Goal: Information Seeking & Learning: Learn about a topic

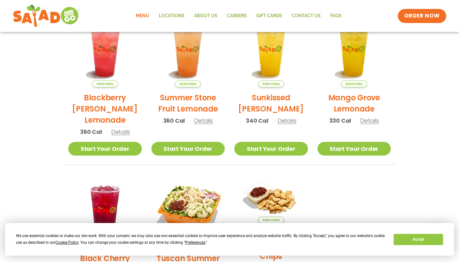
scroll to position [168, 0]
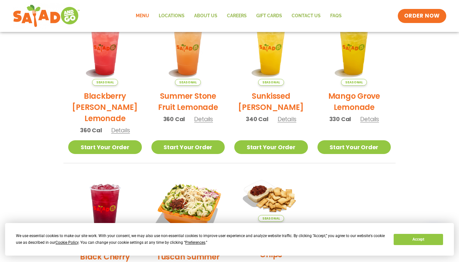
click at [260, 97] on h2 "Sunkissed [PERSON_NAME]" at bounding box center [271, 101] width 74 height 22
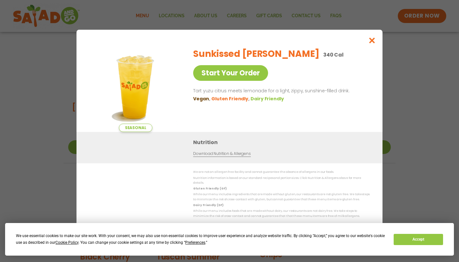
click at [374, 41] on icon "Close modal" at bounding box center [372, 40] width 8 height 7
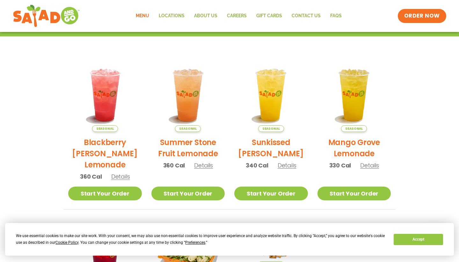
scroll to position [122, 0]
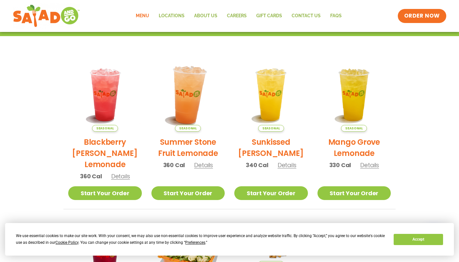
click at [187, 92] on img at bounding box center [188, 94] width 86 height 86
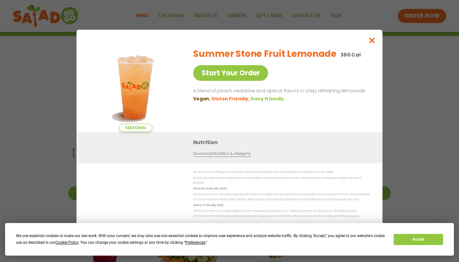
click at [377, 43] on button "Close modal" at bounding box center [372, 40] width 21 height 21
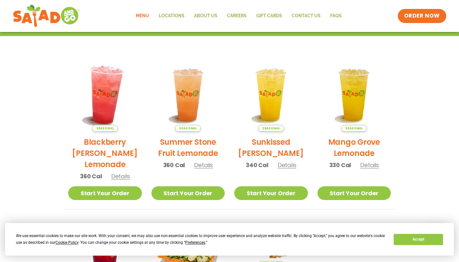
click at [114, 91] on img at bounding box center [105, 94] width 86 height 86
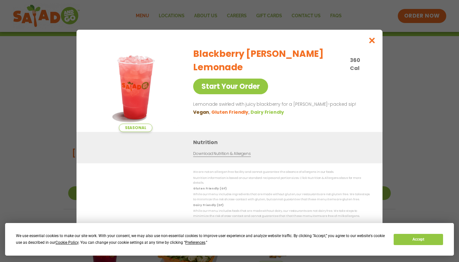
click at [367, 46] on button "Close modal" at bounding box center [372, 40] width 21 height 21
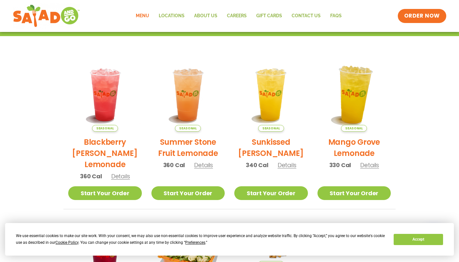
click at [358, 96] on img at bounding box center [354, 94] width 86 height 86
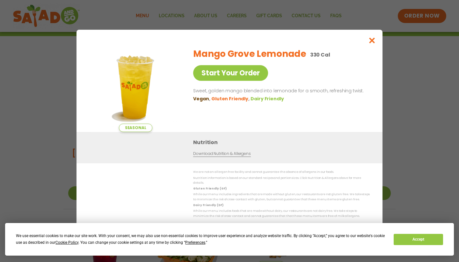
click at [371, 44] on icon "Close modal" at bounding box center [372, 40] width 8 height 7
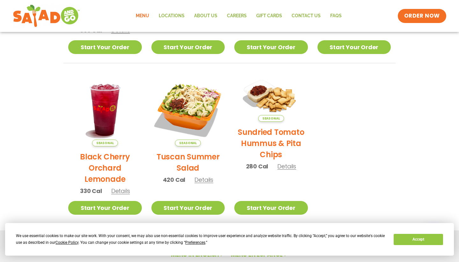
scroll to position [270, 0]
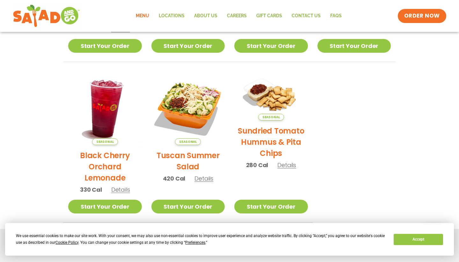
click at [113, 117] on img at bounding box center [105, 108] width 86 height 86
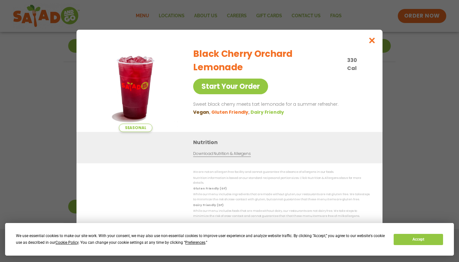
click at [370, 44] on icon "Close modal" at bounding box center [372, 40] width 8 height 7
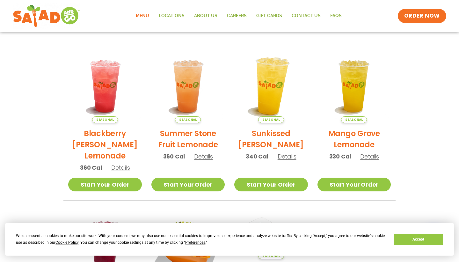
scroll to position [132, 0]
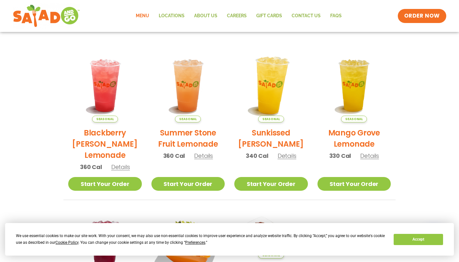
click at [277, 84] on img at bounding box center [271, 85] width 86 height 86
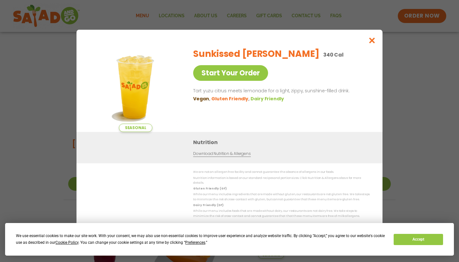
click at [371, 42] on icon "Close modal" at bounding box center [372, 40] width 8 height 7
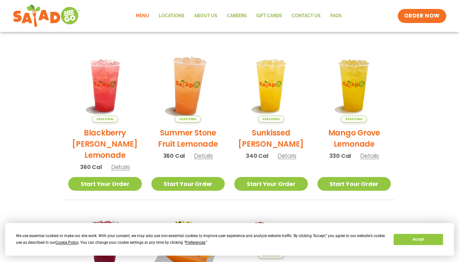
click at [197, 81] on img at bounding box center [188, 85] width 86 height 86
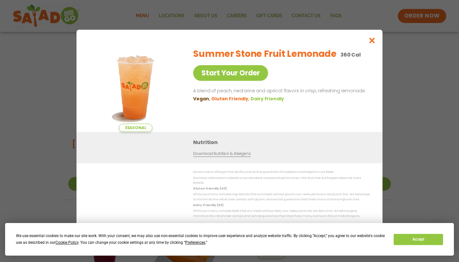
click at [372, 43] on icon "Close modal" at bounding box center [372, 40] width 8 height 7
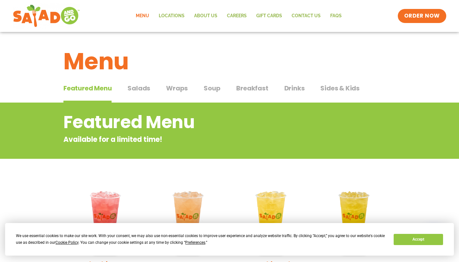
scroll to position [0, 0]
click at [343, 88] on span "Sides & Kids" at bounding box center [340, 88] width 39 height 10
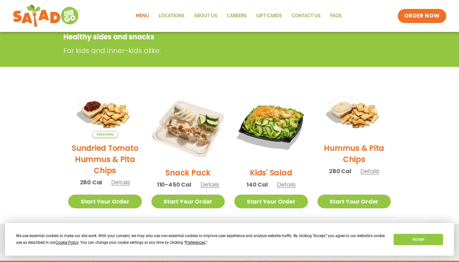
scroll to position [137, 0]
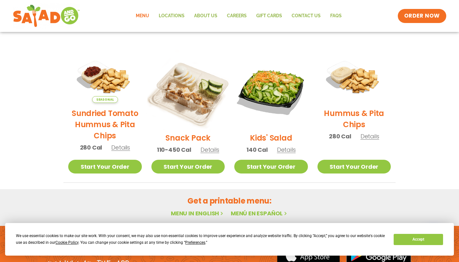
click at [183, 86] on img at bounding box center [188, 90] width 86 height 86
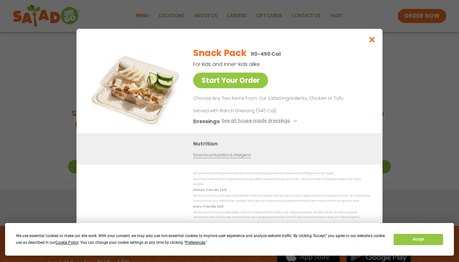
click at [257, 125] on button "See all house made dressings" at bounding box center [261, 121] width 78 height 8
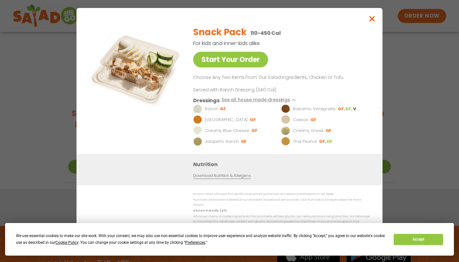
click at [271, 101] on button "See all house made dressings" at bounding box center [261, 100] width 78 height 8
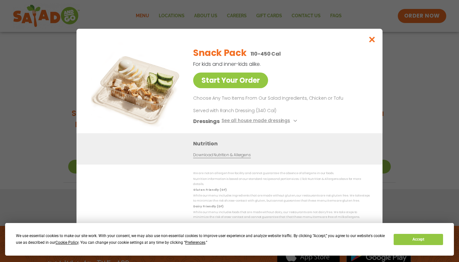
click at [374, 41] on icon "Close modal" at bounding box center [372, 39] width 8 height 7
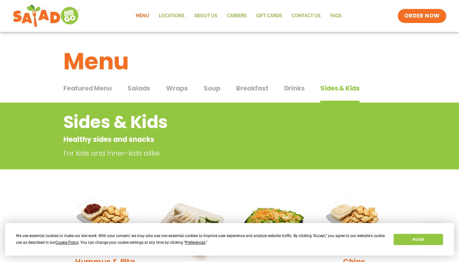
scroll to position [0, 0]
click at [211, 92] on span "Soup" at bounding box center [212, 88] width 17 height 10
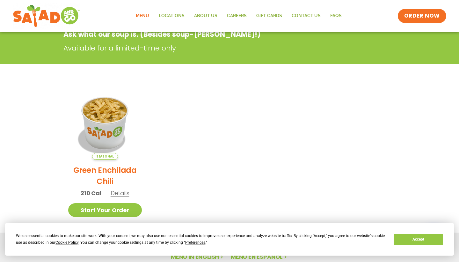
scroll to position [105, 0]
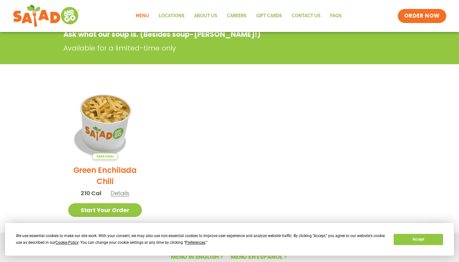
click at [111, 117] on img at bounding box center [105, 122] width 86 height 86
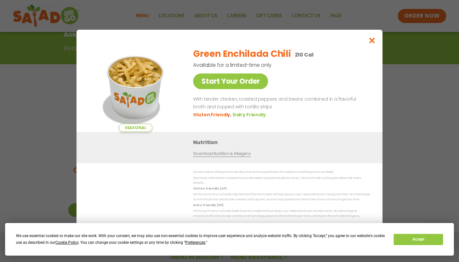
click at [371, 42] on icon "Close modal" at bounding box center [372, 40] width 8 height 7
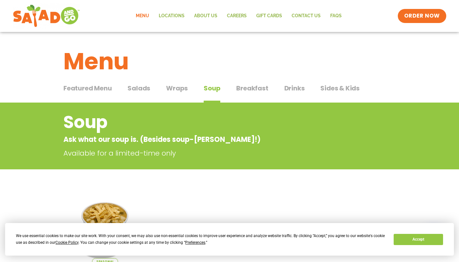
scroll to position [0, 0]
click at [182, 90] on span "Wraps" at bounding box center [177, 88] width 22 height 10
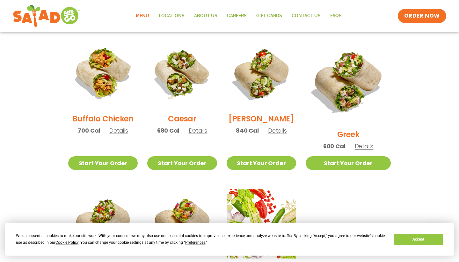
scroll to position [313, 0]
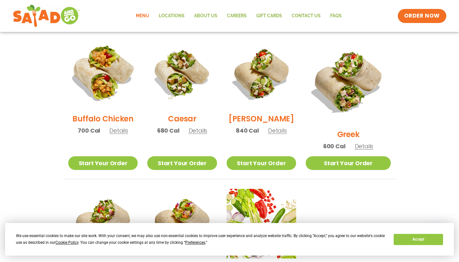
click at [109, 77] on img at bounding box center [103, 74] width 82 height 82
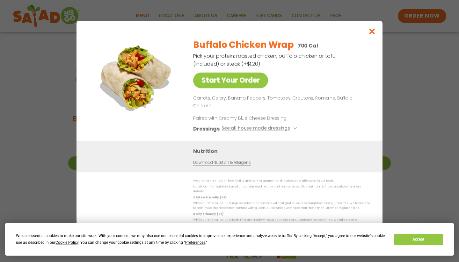
click at [373, 35] on icon "Close modal" at bounding box center [372, 31] width 8 height 7
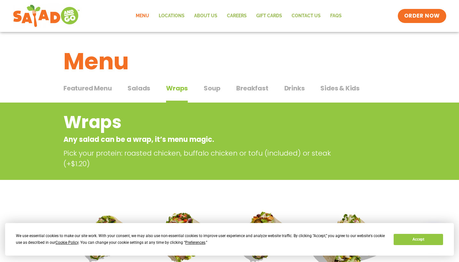
scroll to position [0, 0]
